Goal: Task Accomplishment & Management: Complete application form

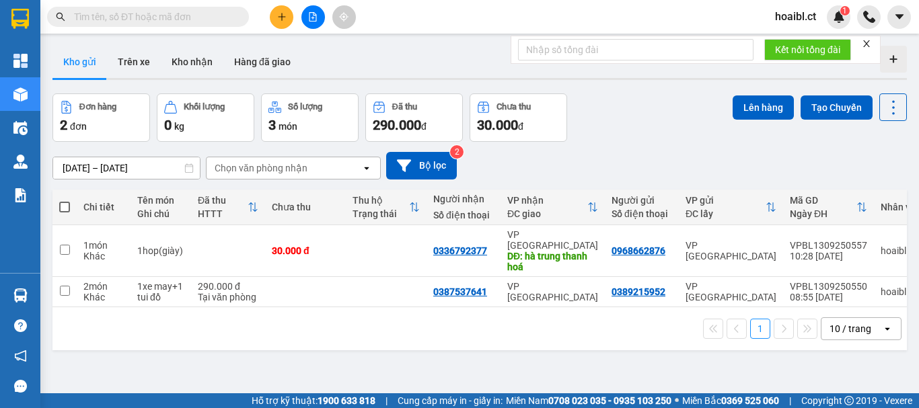
click at [275, 17] on button at bounding box center [282, 17] width 24 height 24
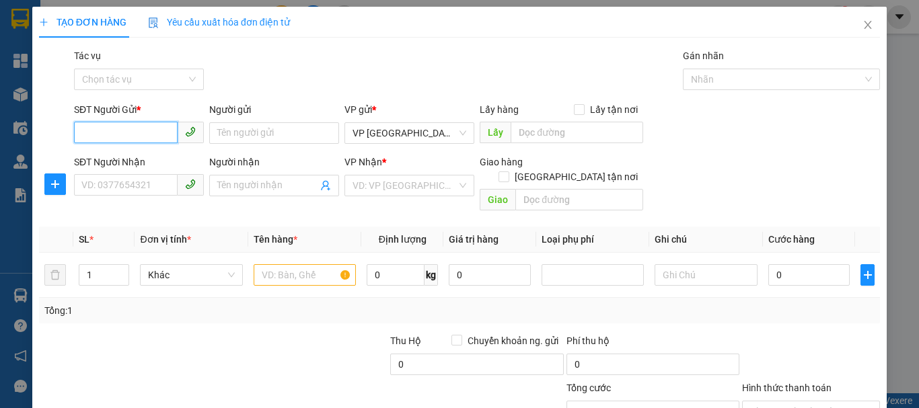
click at [141, 134] on input "SĐT Người Gửi *" at bounding box center [126, 133] width 104 height 22
click at [141, 137] on input "SĐT Người Gửi *" at bounding box center [126, 133] width 104 height 22
click at [264, 264] on input "text" at bounding box center [305, 275] width 102 height 22
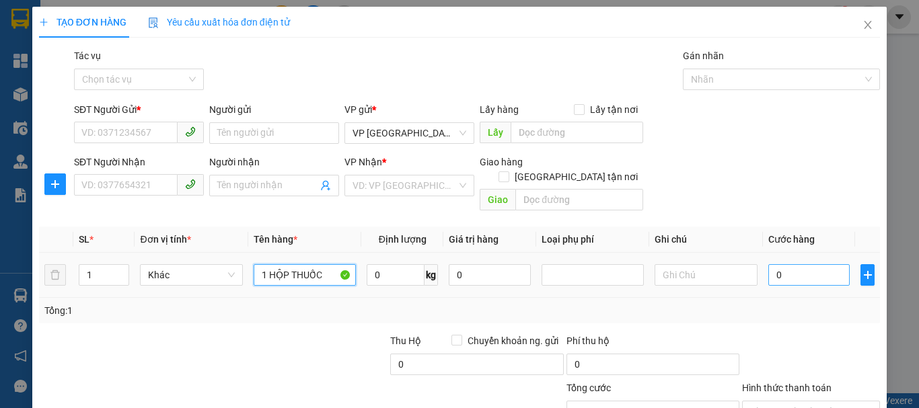
type input "1 HỘP THUỐC"
click at [781, 264] on input "0" at bounding box center [809, 275] width 82 height 22
type input "3"
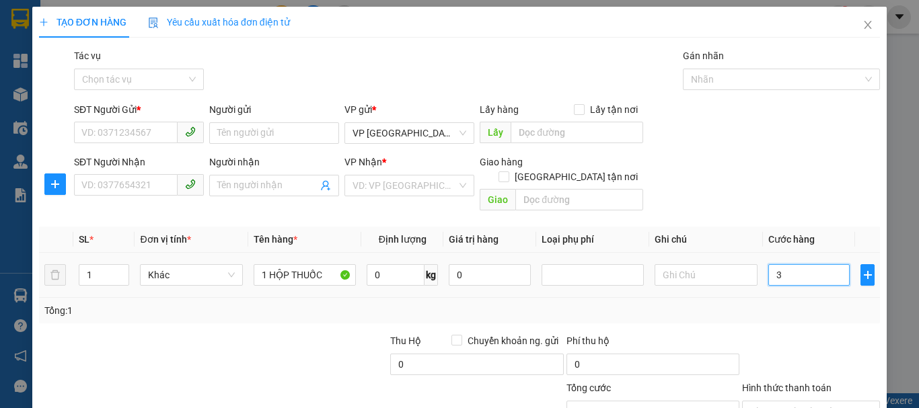
type input "30"
type input "300"
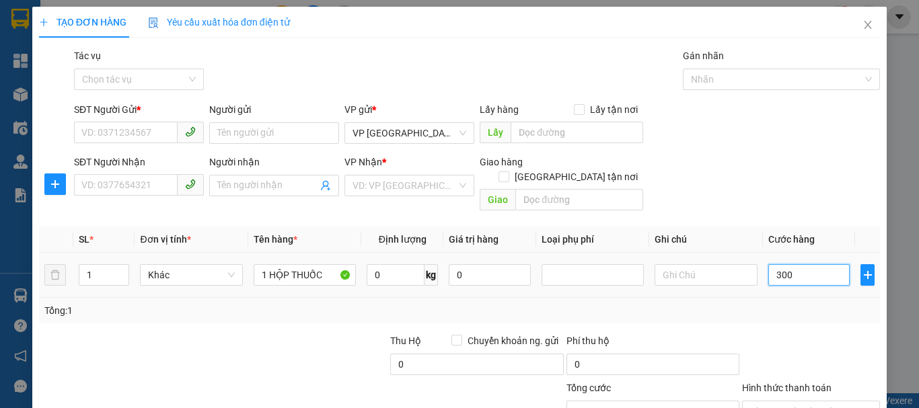
type input "300"
type input "3.000"
type input "30.000"
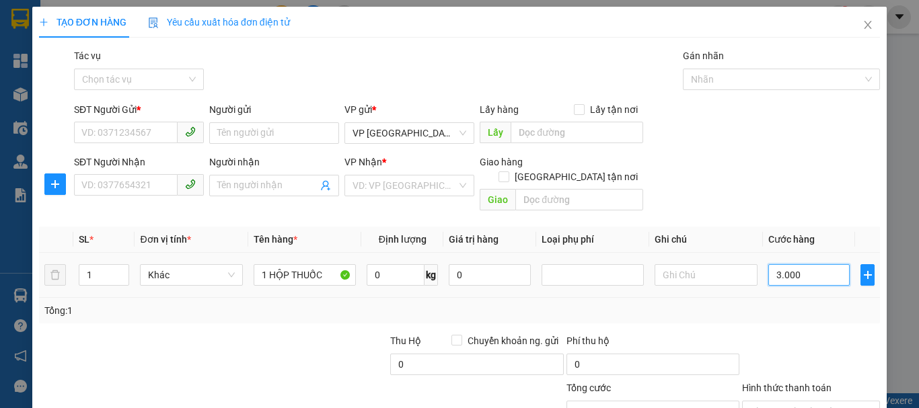
type input "30.000"
click at [245, 334] on div at bounding box center [301, 357] width 176 height 47
click at [174, 303] on div "Tổng: 1" at bounding box center [199, 310] width 311 height 15
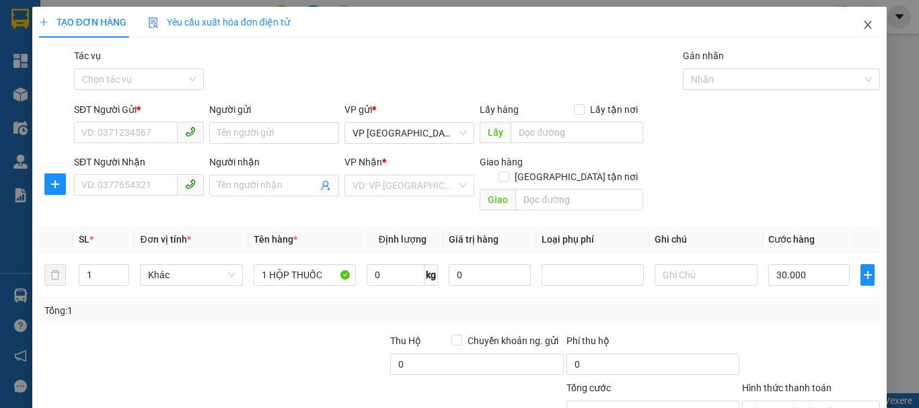
click at [862, 27] on icon "close" at bounding box center [867, 25] width 11 height 11
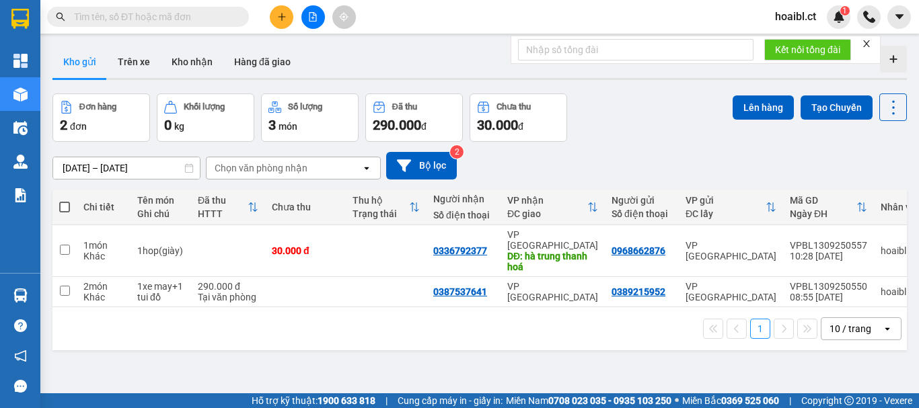
click at [263, 335] on div "1 10 / trang open" at bounding box center [479, 328] width 854 height 43
click at [284, 17] on icon "plus" at bounding box center [281, 16] width 9 height 9
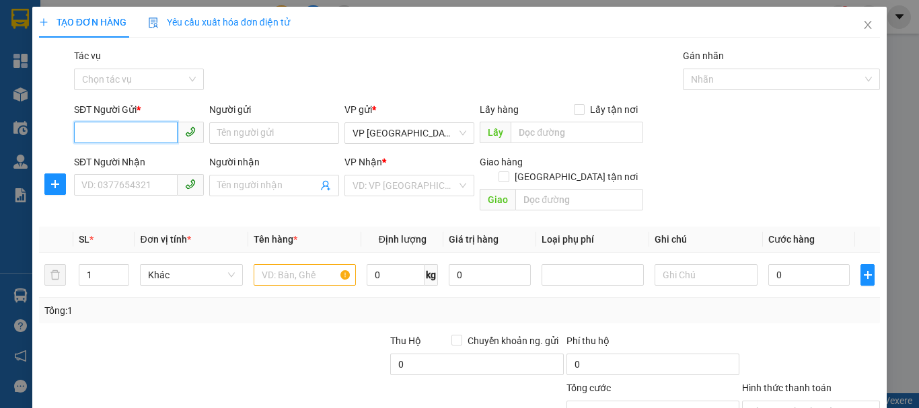
click at [120, 135] on input "SĐT Người Gửi *" at bounding box center [126, 133] width 104 height 22
click at [127, 188] on input "SĐT Người Nhận" at bounding box center [126, 185] width 104 height 22
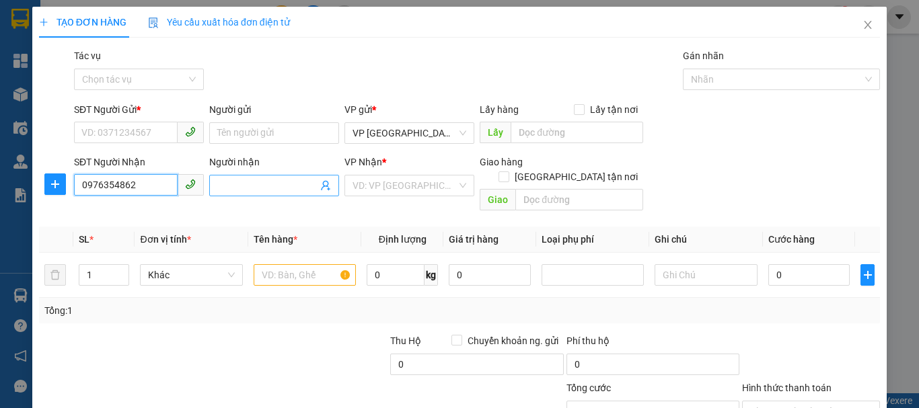
type input "0976354862"
click at [256, 182] on input "Người nhận" at bounding box center [267, 185] width 100 height 15
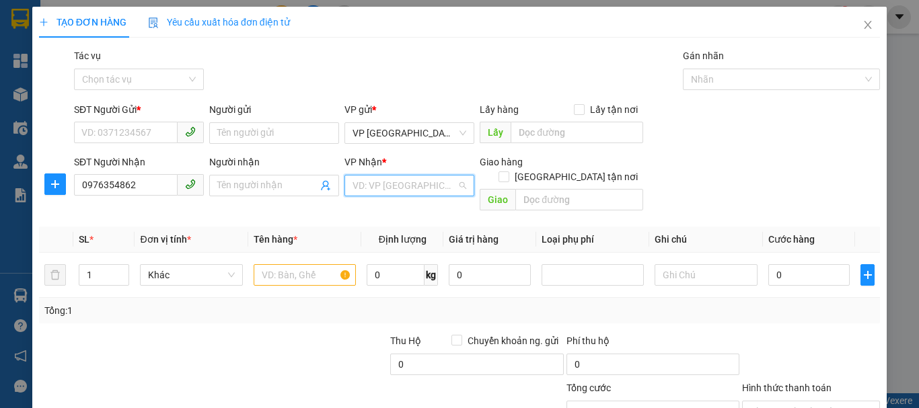
click at [378, 192] on input "search" at bounding box center [404, 186] width 104 height 20
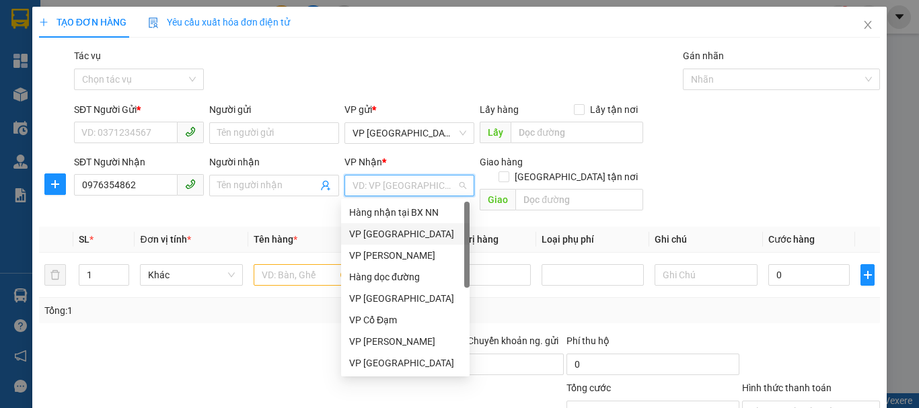
click at [384, 229] on div "VP [GEOGRAPHIC_DATA]" at bounding box center [405, 234] width 112 height 15
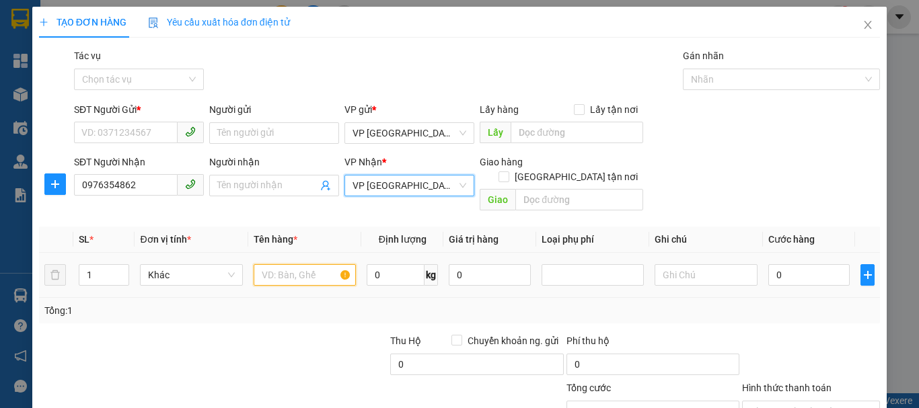
click at [269, 264] on input "text" at bounding box center [305, 275] width 102 height 22
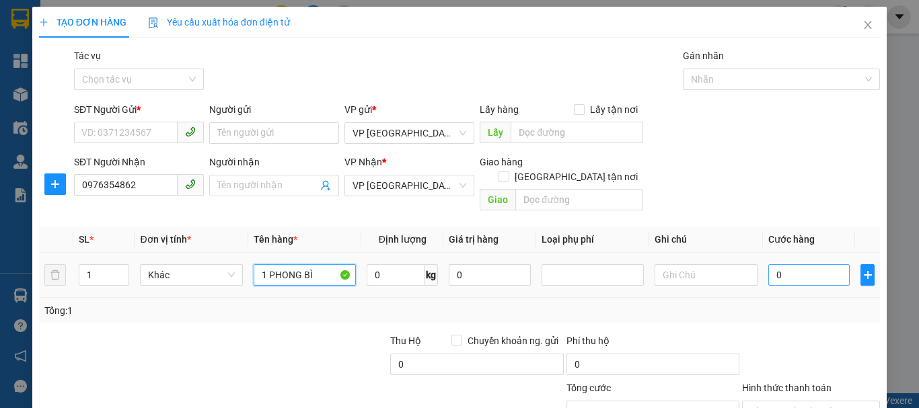
type input "1 PHONG BÌ"
click at [782, 264] on input "0" at bounding box center [809, 275] width 82 height 22
type input "3"
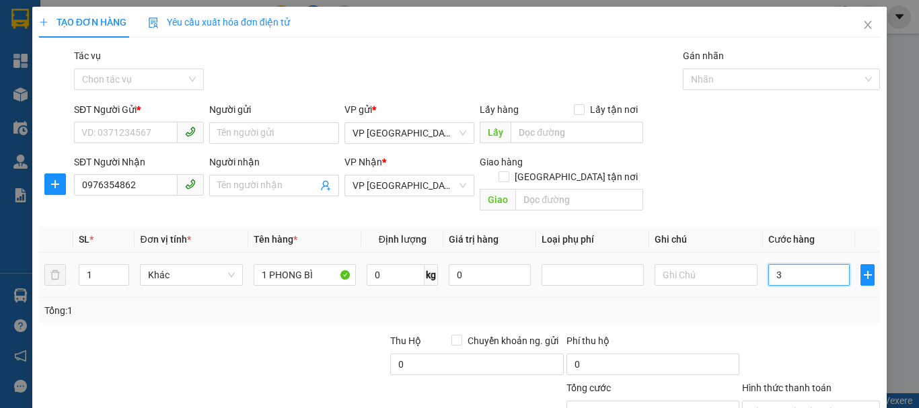
type input "30"
type input "300"
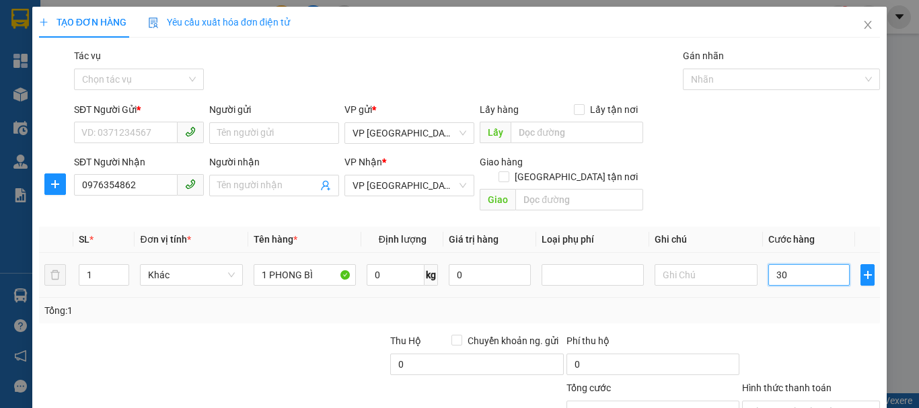
type input "300"
type input "3.000"
type input "30.000"
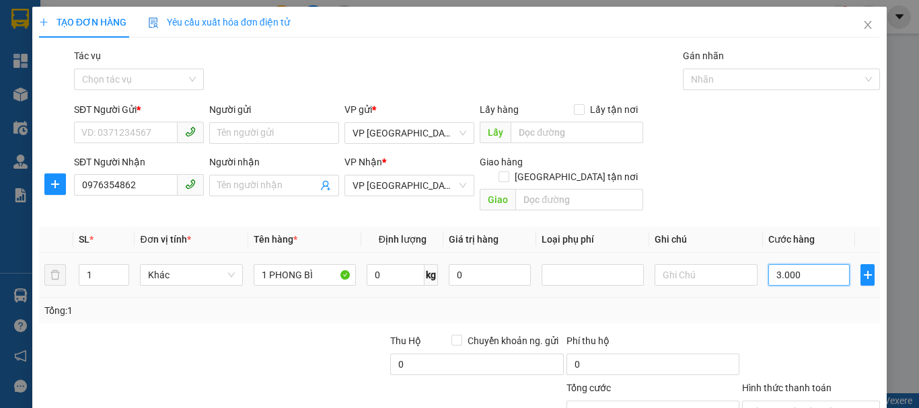
type input "30.000"
click at [265, 303] on div "Tổng: 1" at bounding box center [199, 310] width 311 height 15
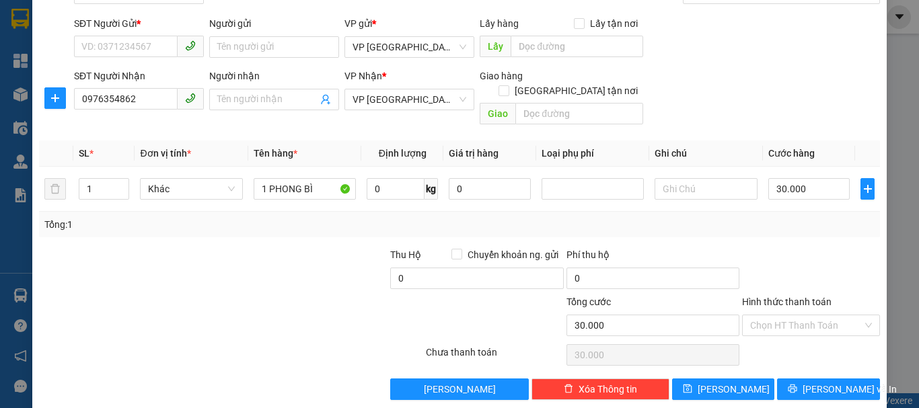
scroll to position [89, 0]
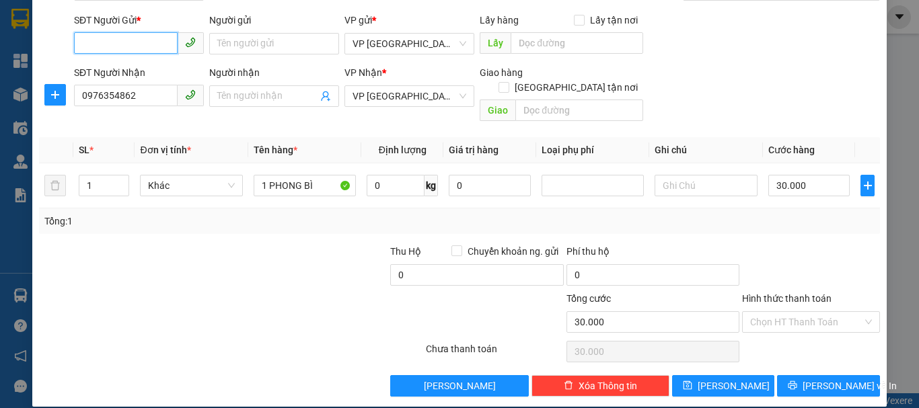
click at [112, 47] on input "SĐT Người Gửi *" at bounding box center [126, 43] width 104 height 22
click at [261, 268] on div at bounding box center [301, 267] width 176 height 47
click at [406, 96] on span "VP [GEOGRAPHIC_DATA]" at bounding box center [409, 96] width 114 height 20
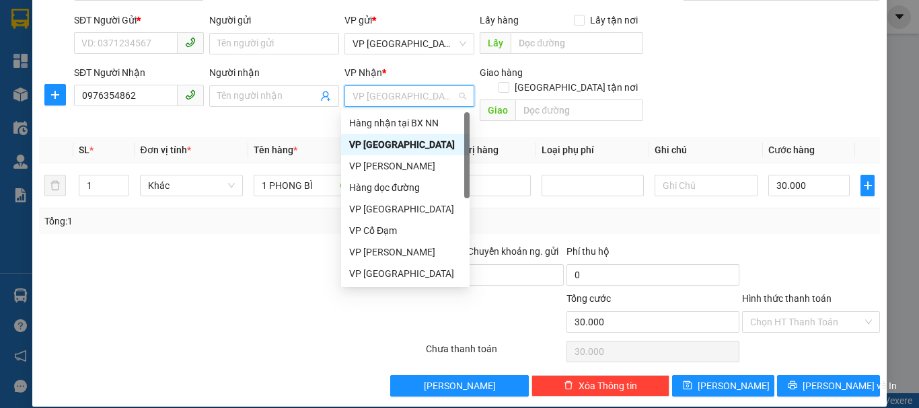
click at [383, 135] on div "VP [GEOGRAPHIC_DATA]" at bounding box center [405, 145] width 128 height 22
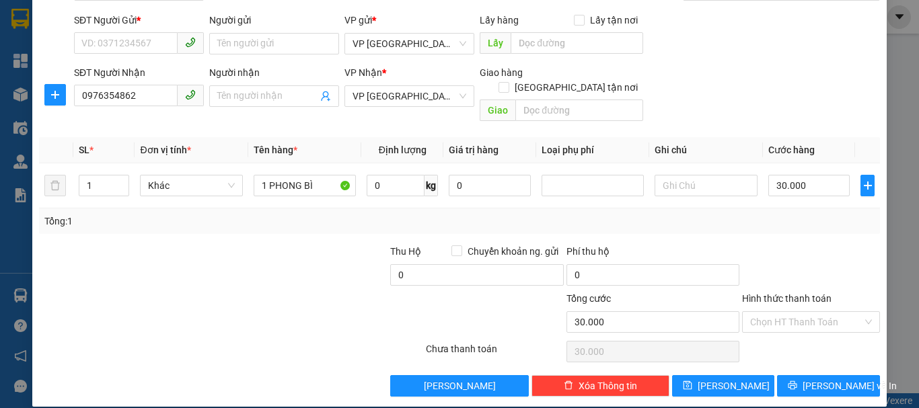
click at [315, 244] on div at bounding box center [301, 267] width 176 height 47
click at [671, 175] on input "text" at bounding box center [705, 186] width 102 height 22
type input "NHỜ SHIP"
click at [249, 251] on div at bounding box center [301, 267] width 176 height 47
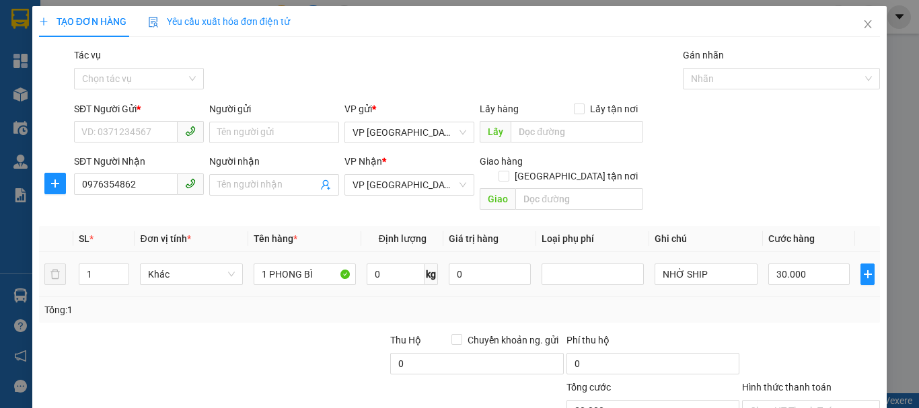
scroll to position [0, 0]
click at [141, 132] on input "SĐT Người Gửi *" at bounding box center [126, 133] width 104 height 22
type input "0356464271"
click at [248, 317] on div "Transit Pickup Surcharge Ids Transit Deliver Surcharge Ids Transit Deliver Surc…" at bounding box center [459, 267] width 841 height 438
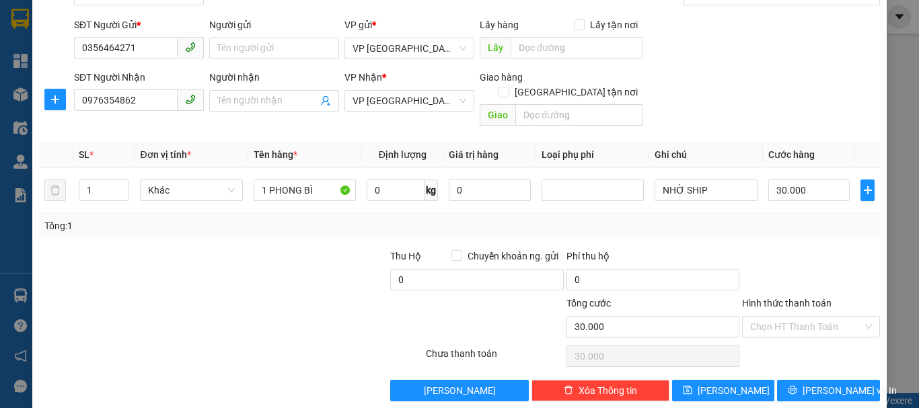
scroll to position [89, 0]
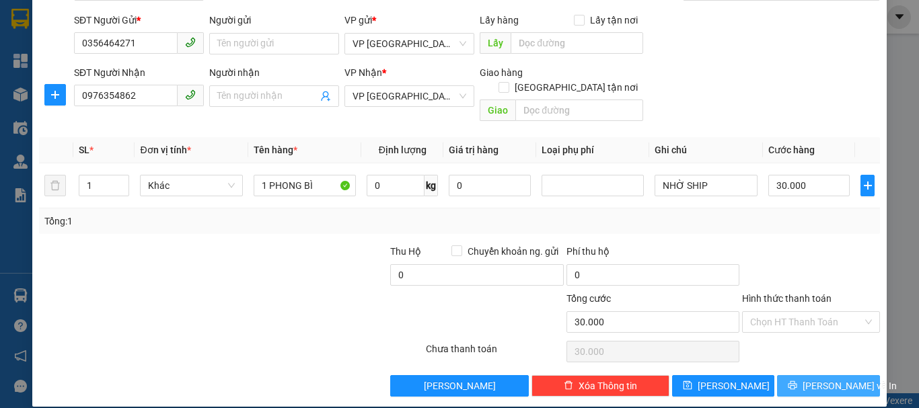
click at [789, 375] on button "[PERSON_NAME] và In" at bounding box center [828, 386] width 103 height 22
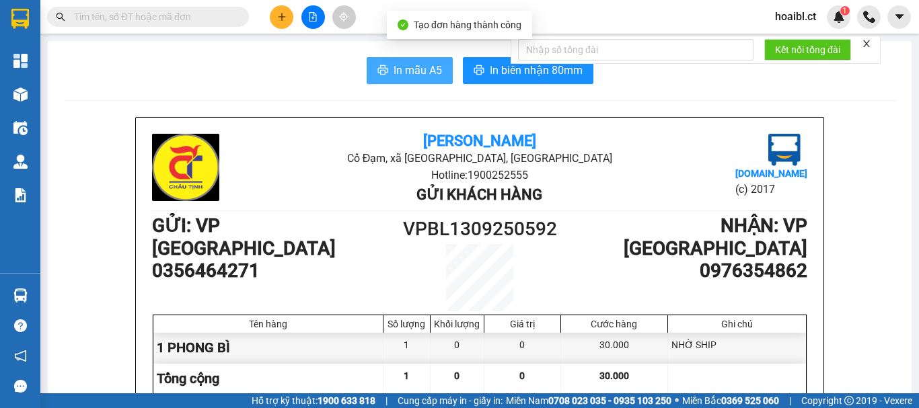
click at [393, 70] on span "In mẫu A5" at bounding box center [417, 70] width 48 height 17
